Goal: Information Seeking & Learning: Learn about a topic

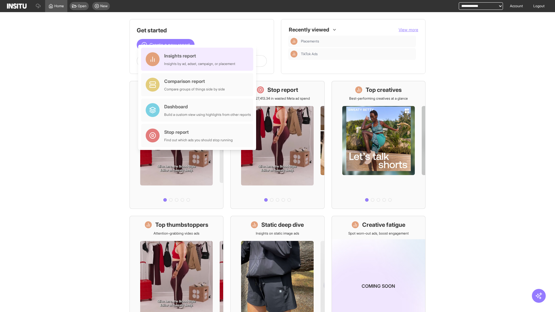
click at [199, 59] on div "Insights report Insights by ad, adset, campaign, or placement" at bounding box center [199, 59] width 71 height 14
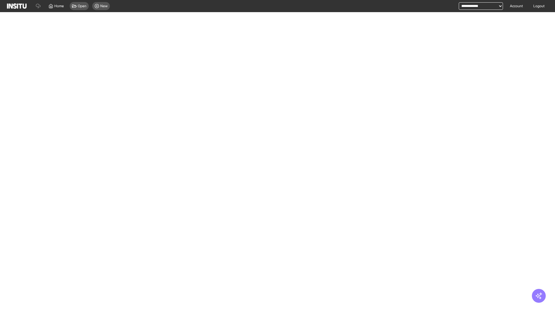
select select "**"
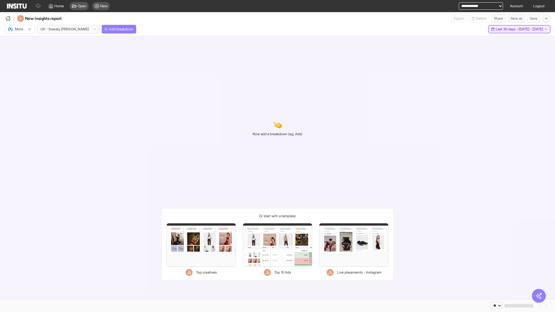
click at [507, 29] on span "Last 30 days - [DATE] - [DATE]" at bounding box center [519, 29] width 47 height 5
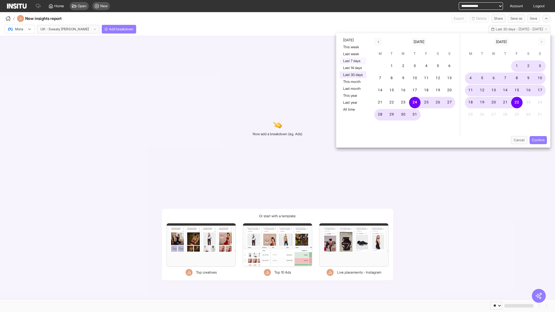
click at [352, 61] on button "Last 7 days" at bounding box center [353, 61] width 27 height 7
